Goal: Task Accomplishment & Management: Complete application form

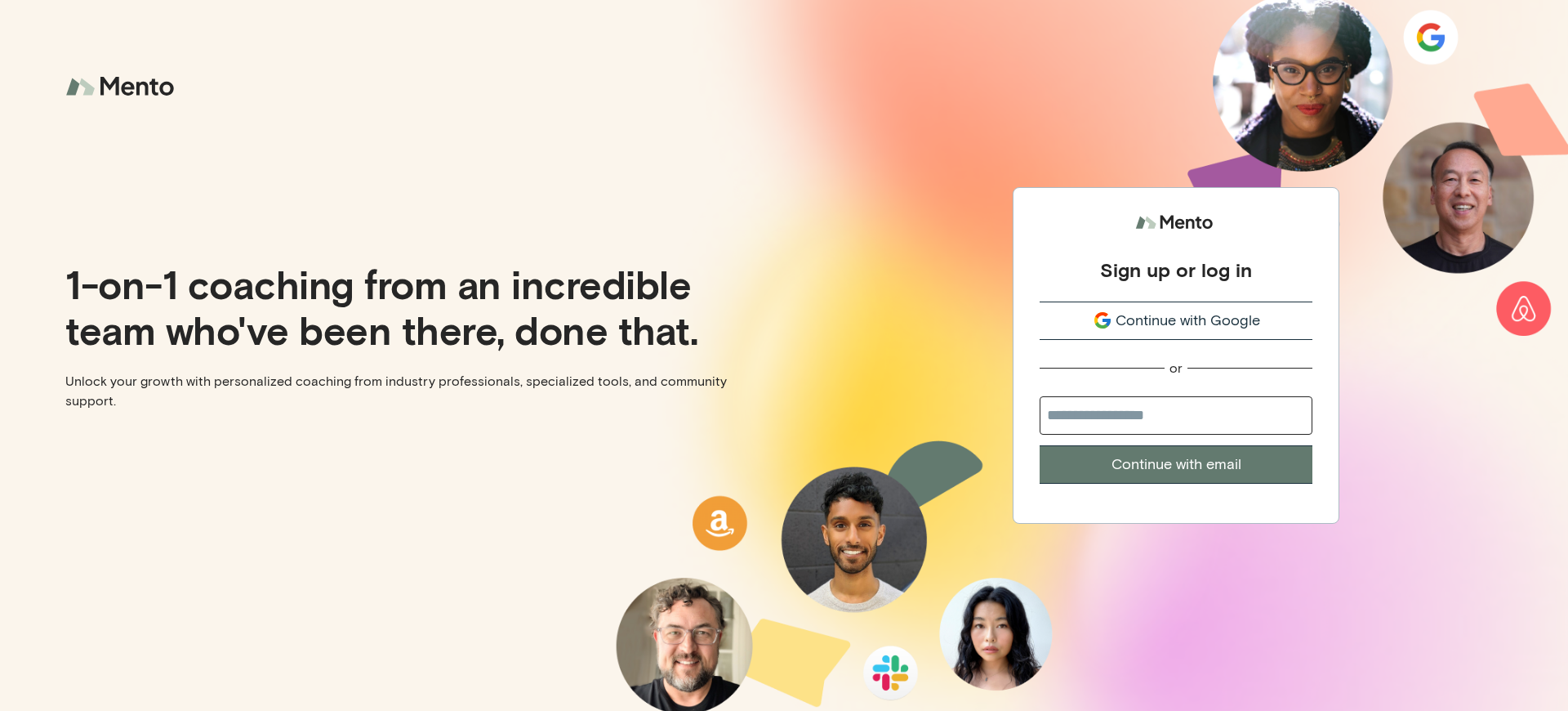
click at [1175, 261] on div "Sign up or log in" at bounding box center [1175, 270] width 152 height 25
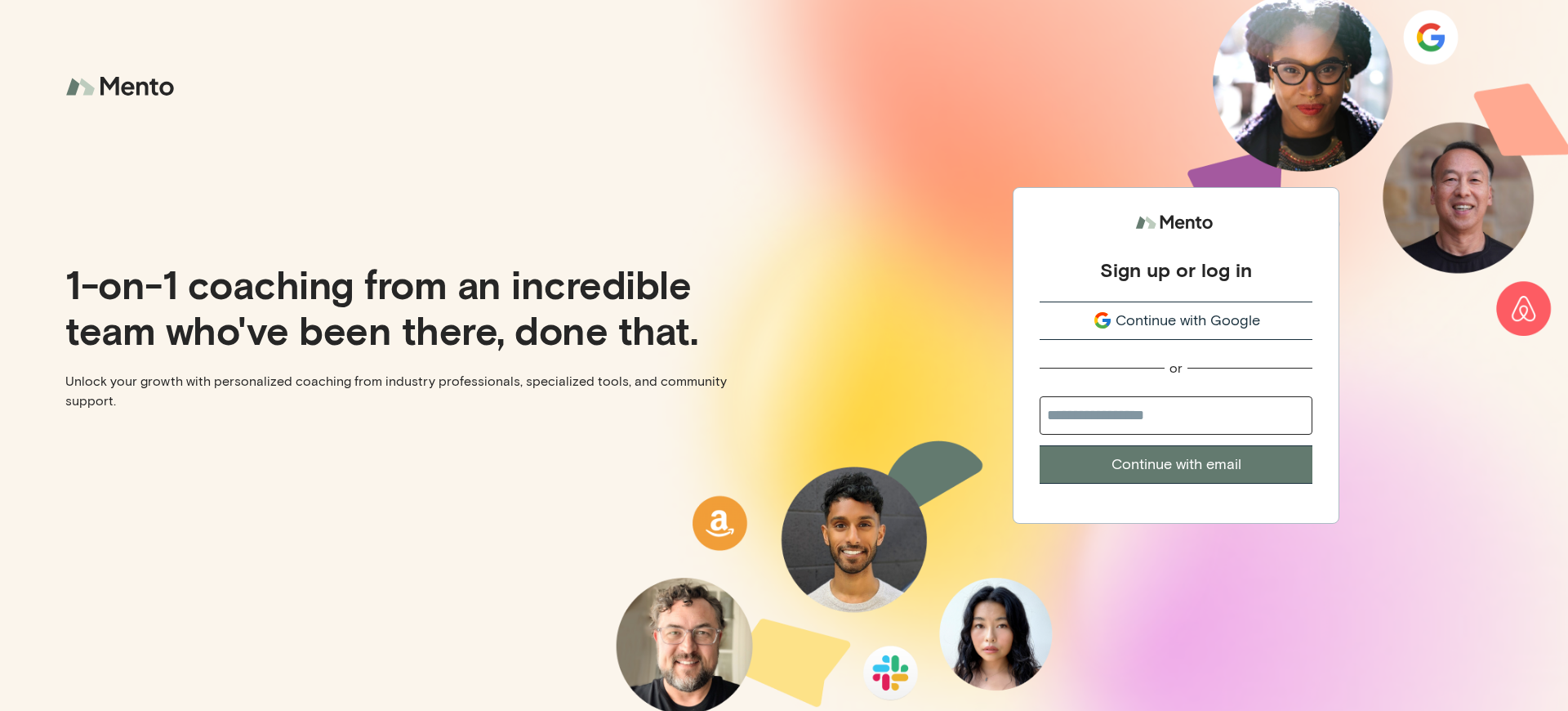
click at [1175, 261] on div "Sign up or log in" at bounding box center [1175, 270] width 152 height 25
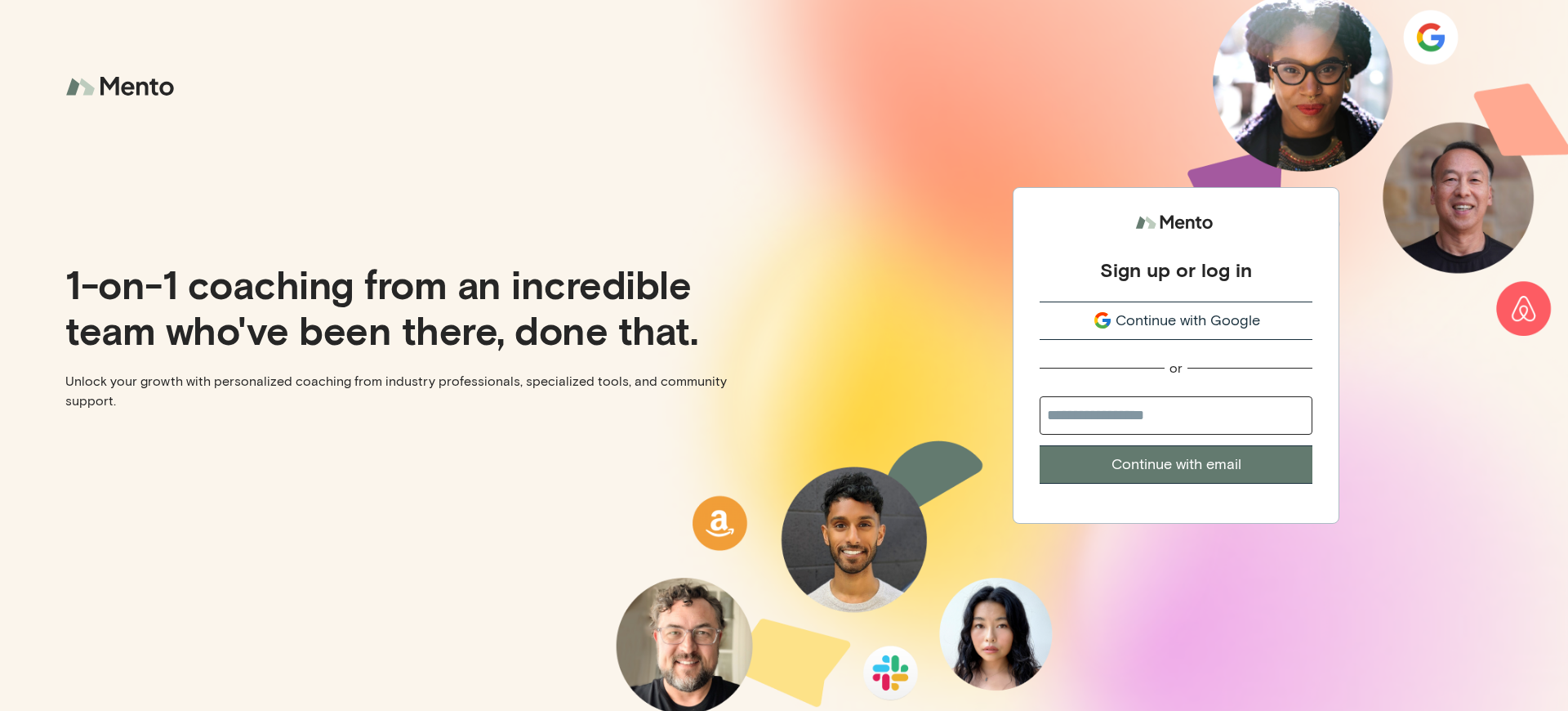
click at [1175, 261] on div "Sign up or log in" at bounding box center [1175, 270] width 152 height 25
